Goal: Transaction & Acquisition: Purchase product/service

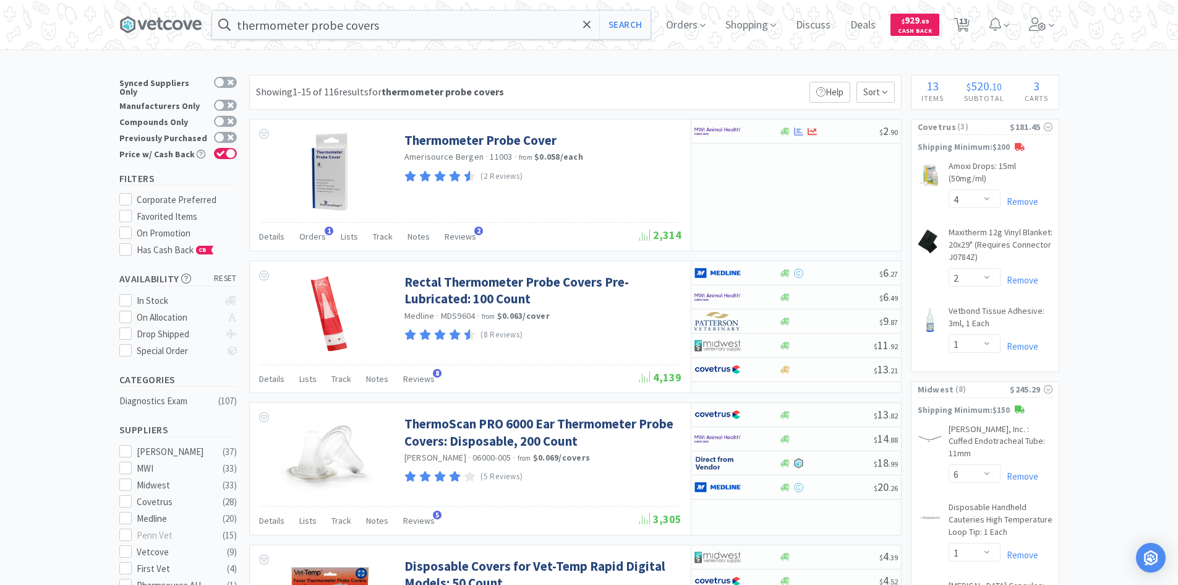
select select "4"
select select "2"
select select "1"
select select "6"
select select "1"
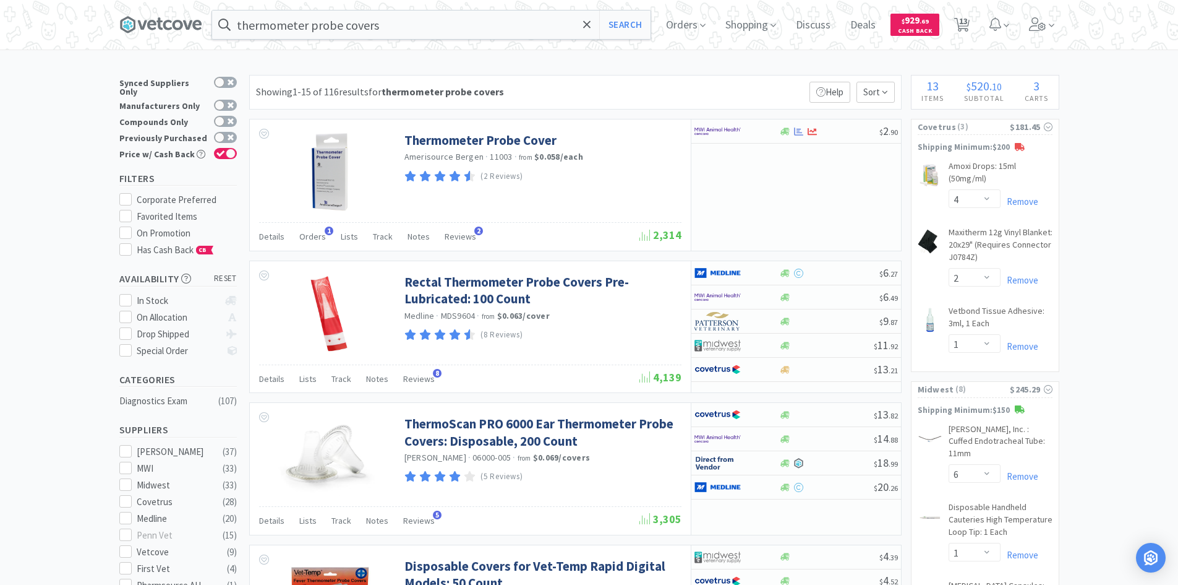
select select "1"
select select "2"
select select "3"
select select "1"
select select "2"
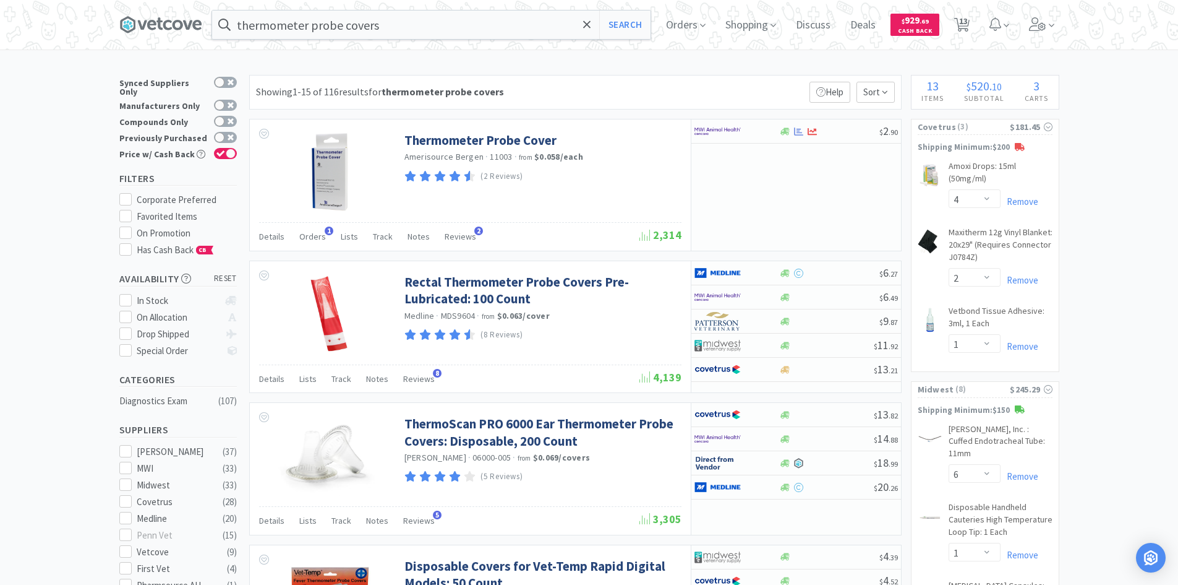
select select "2"
select select "4"
